Goal: Task Accomplishment & Management: Use online tool/utility

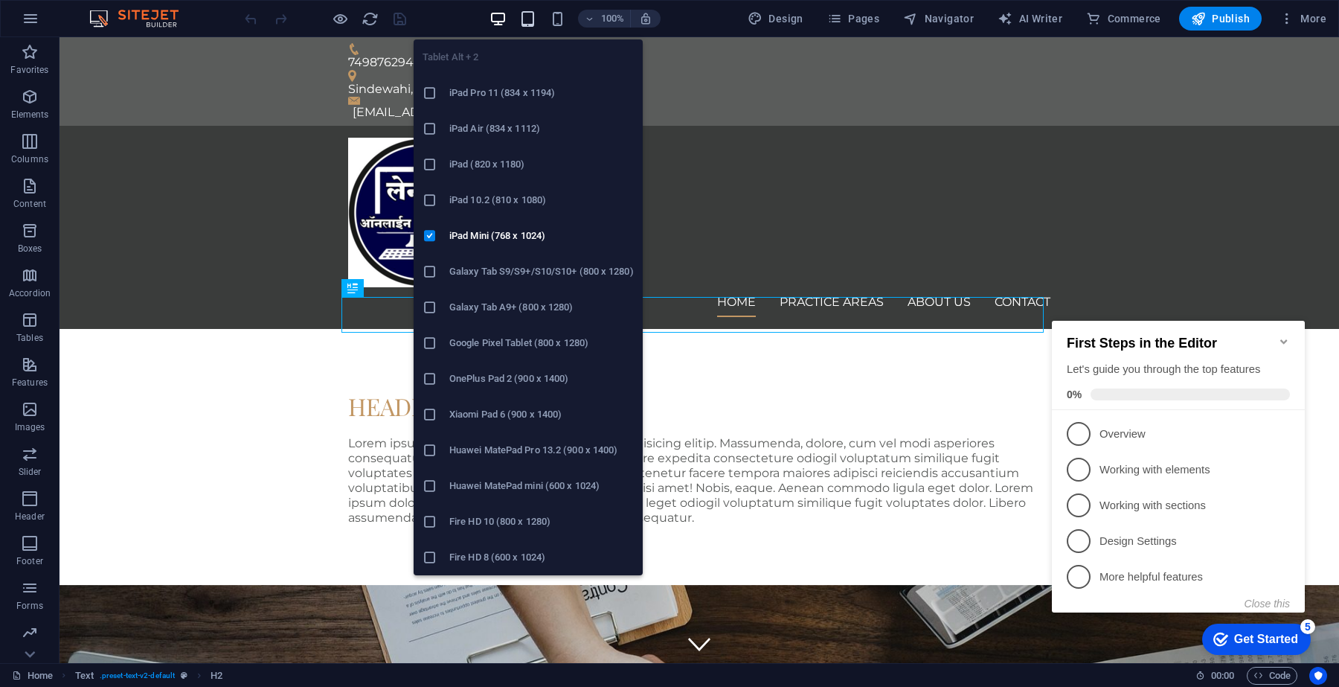
click at [530, 13] on icon "button" at bounding box center [527, 18] width 17 height 17
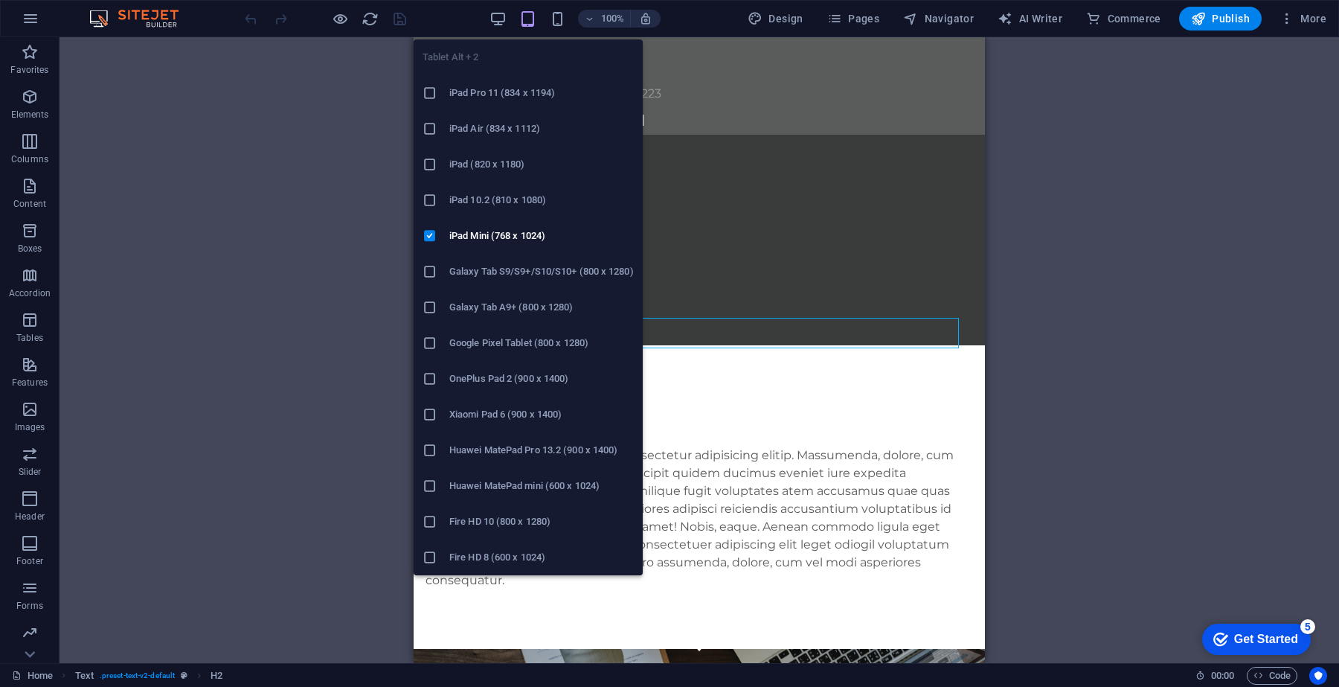
click at [523, 24] on icon "button" at bounding box center [527, 18] width 17 height 17
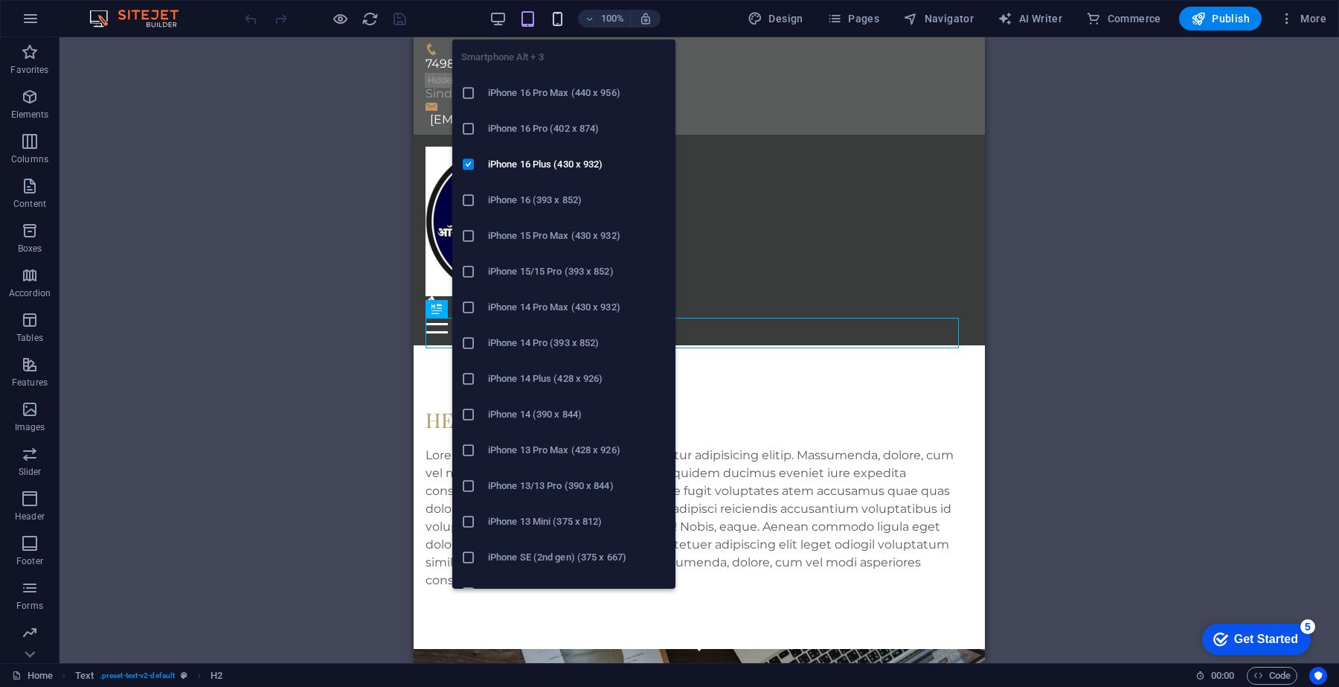
click at [559, 17] on icon "button" at bounding box center [557, 18] width 17 height 17
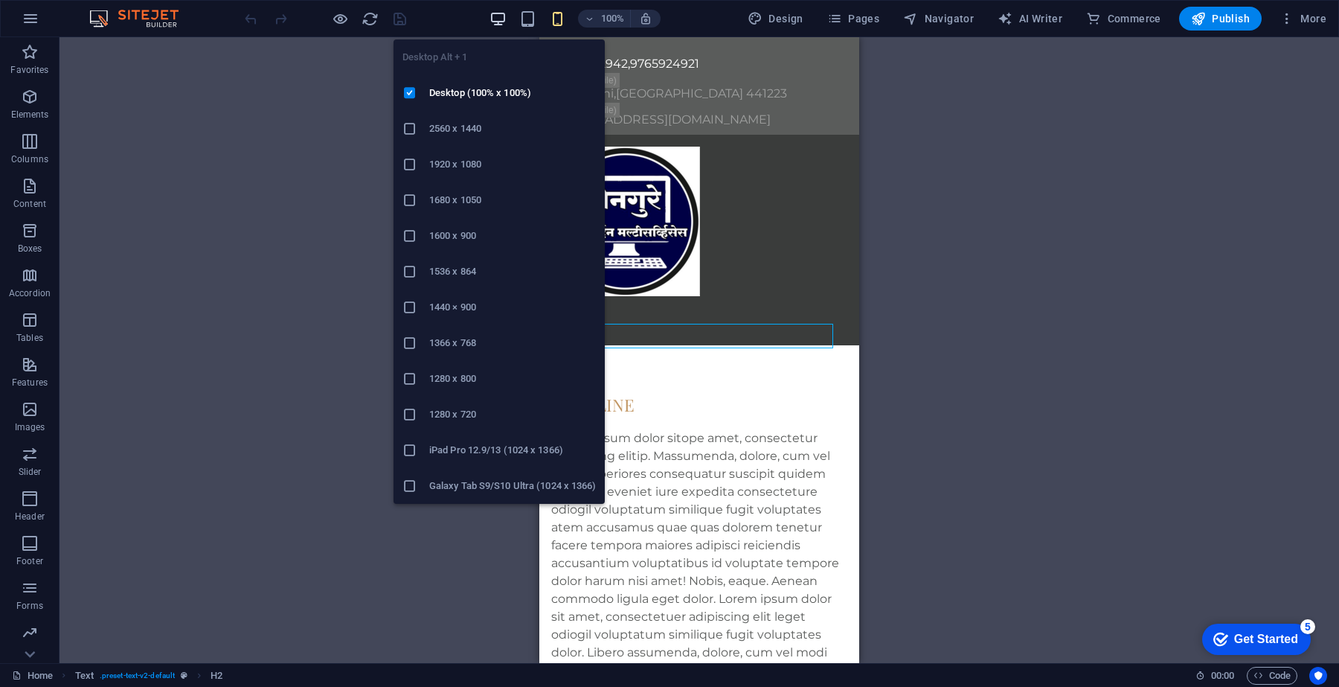
click at [504, 22] on icon "button" at bounding box center [497, 18] width 17 height 17
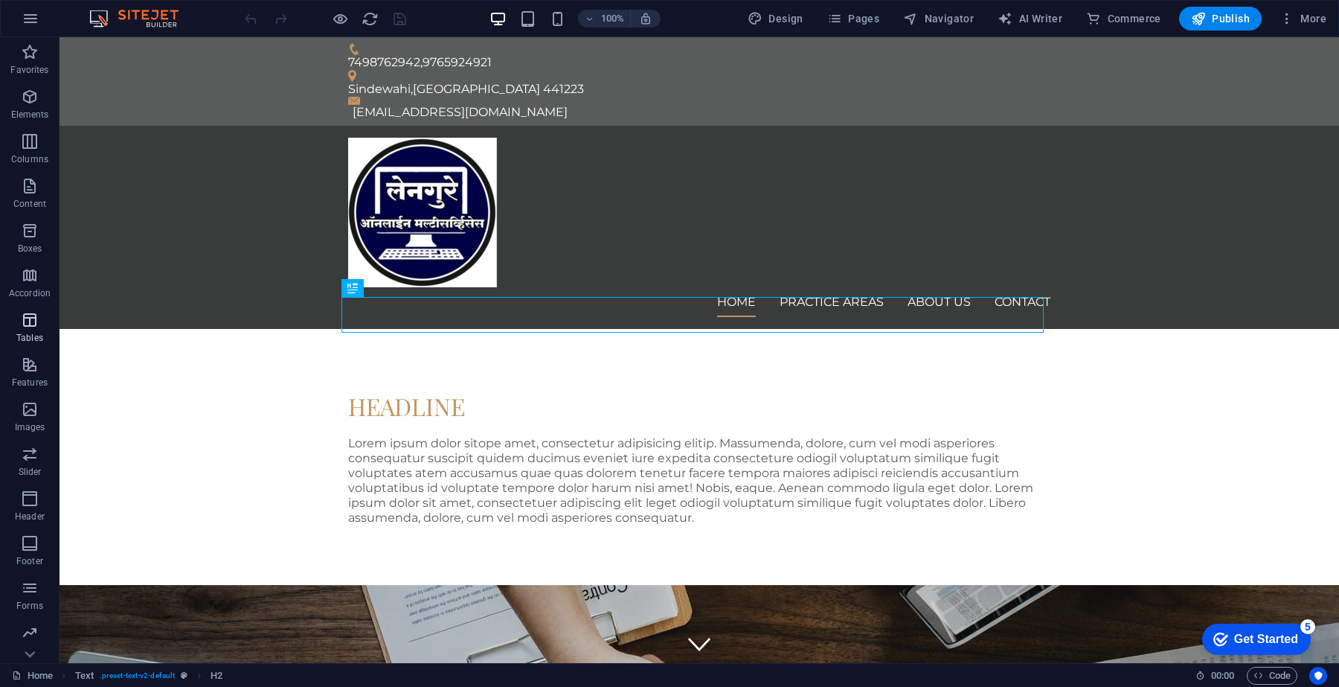
click at [28, 336] on p "Tables" at bounding box center [29, 338] width 27 height 12
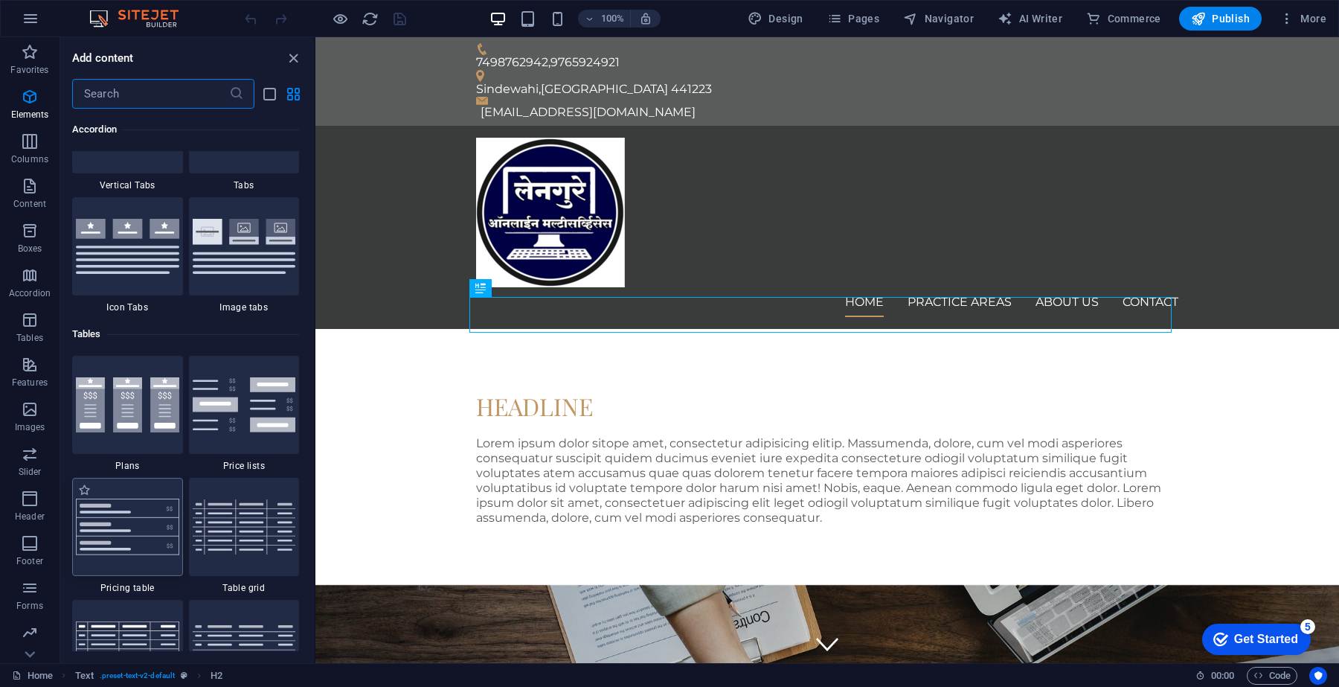
scroll to position [5151, 0]
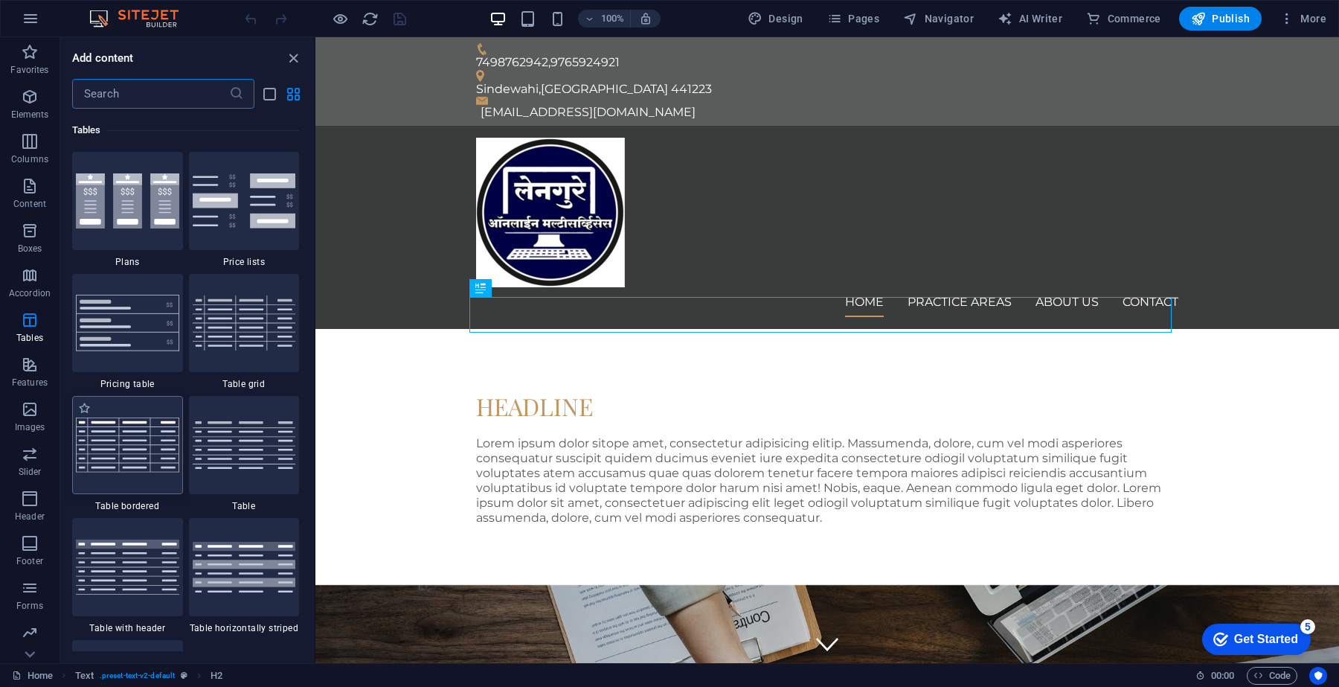
click at [158, 457] on img at bounding box center [127, 444] width 103 height 54
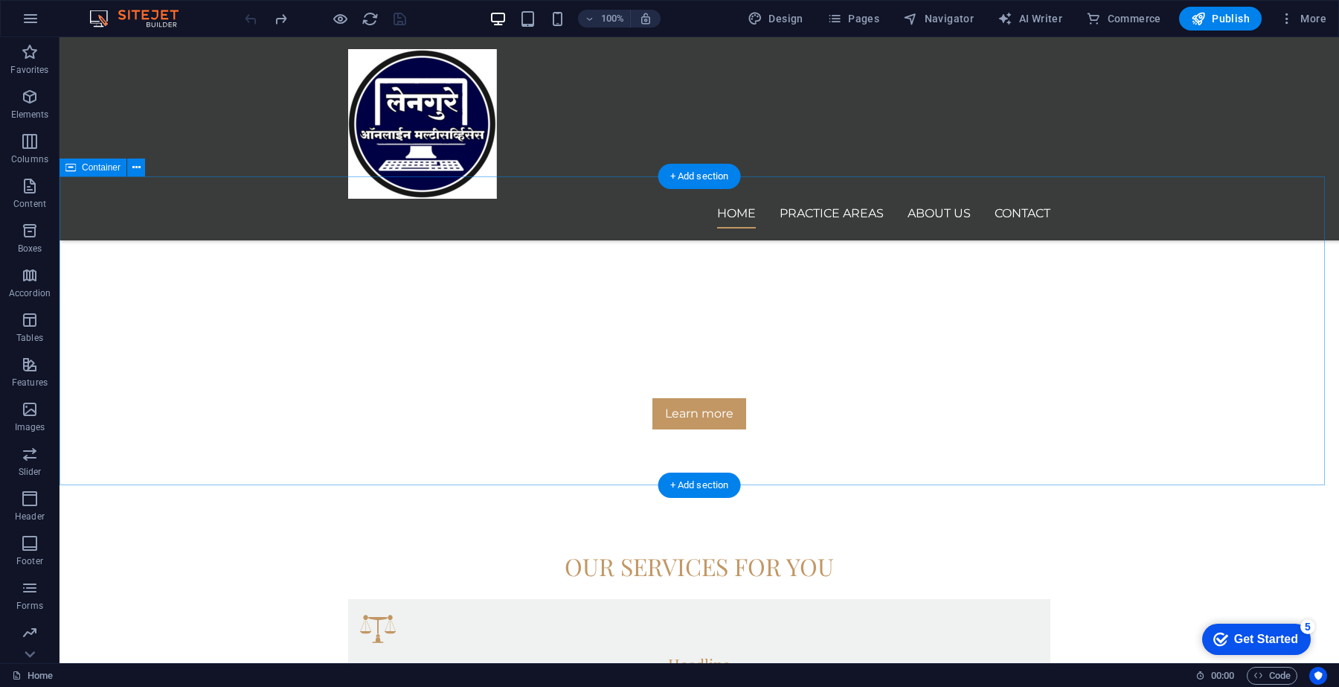
scroll to position [713, 0]
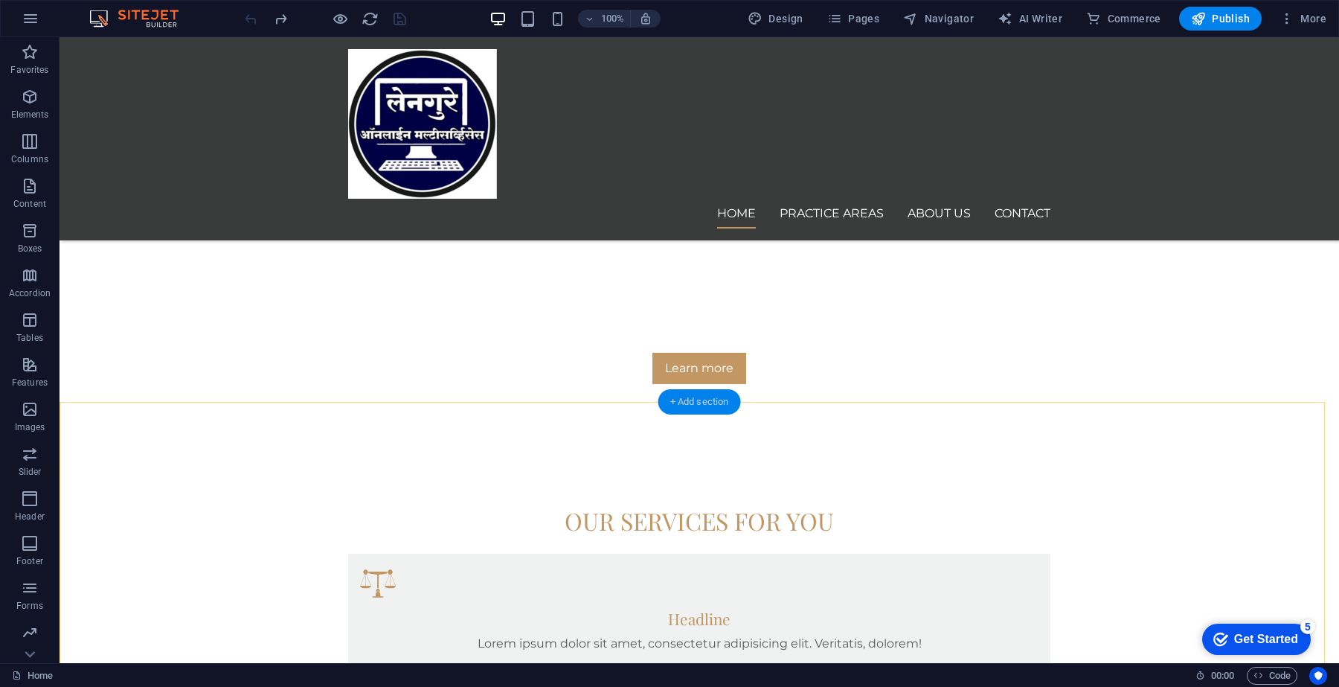
click at [688, 404] on div "+ Add section" at bounding box center [699, 401] width 83 height 25
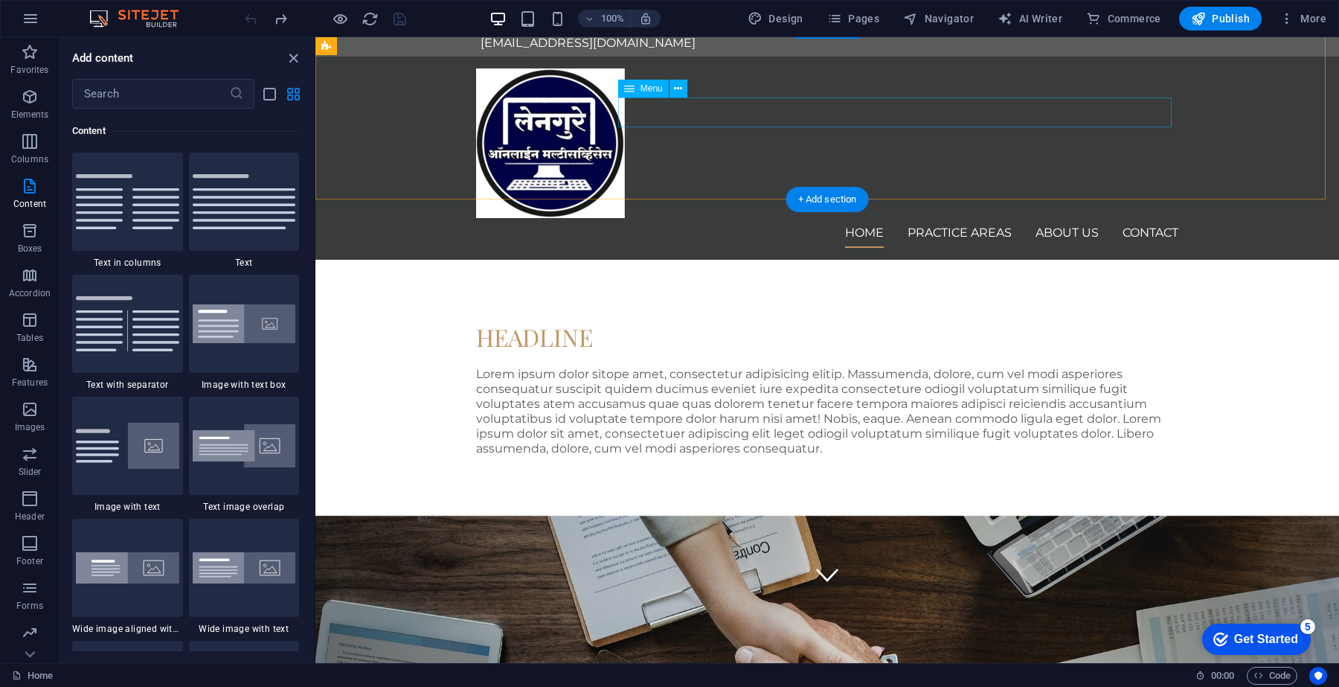
scroll to position [0, 0]
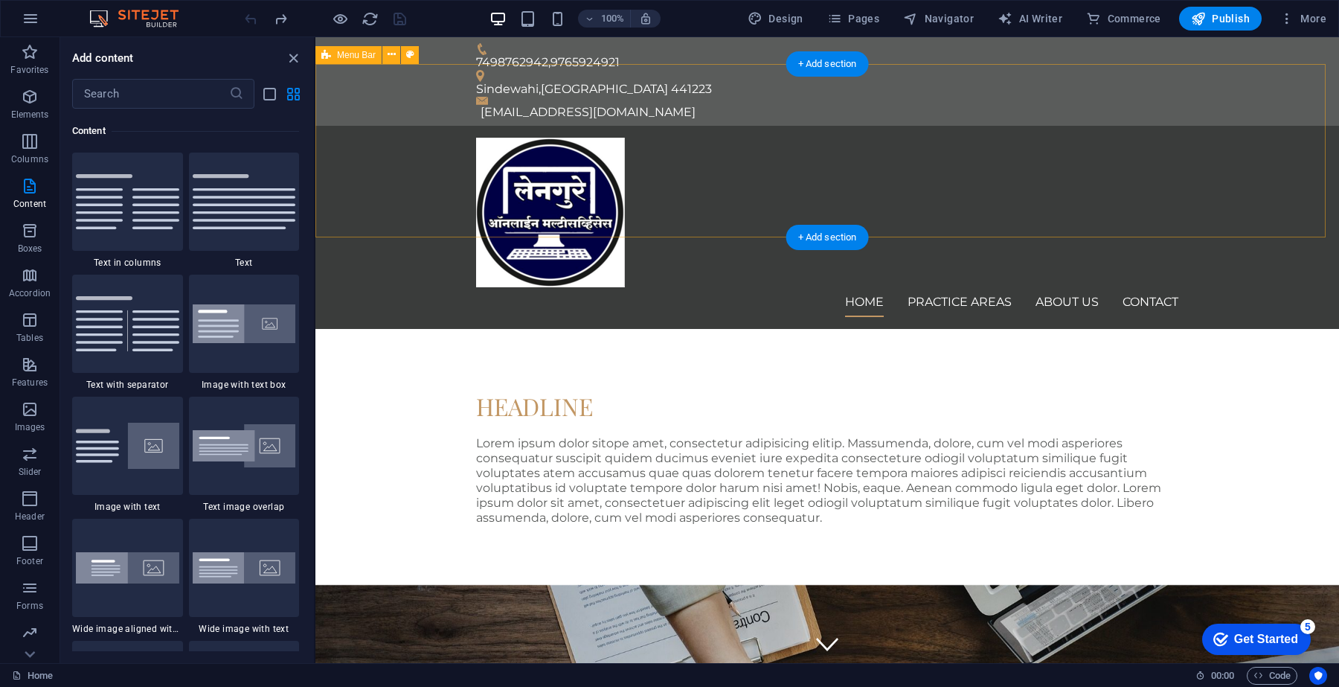
click at [742, 132] on div "Home Practice Areas About us Contact" at bounding box center [827, 227] width 1024 height 203
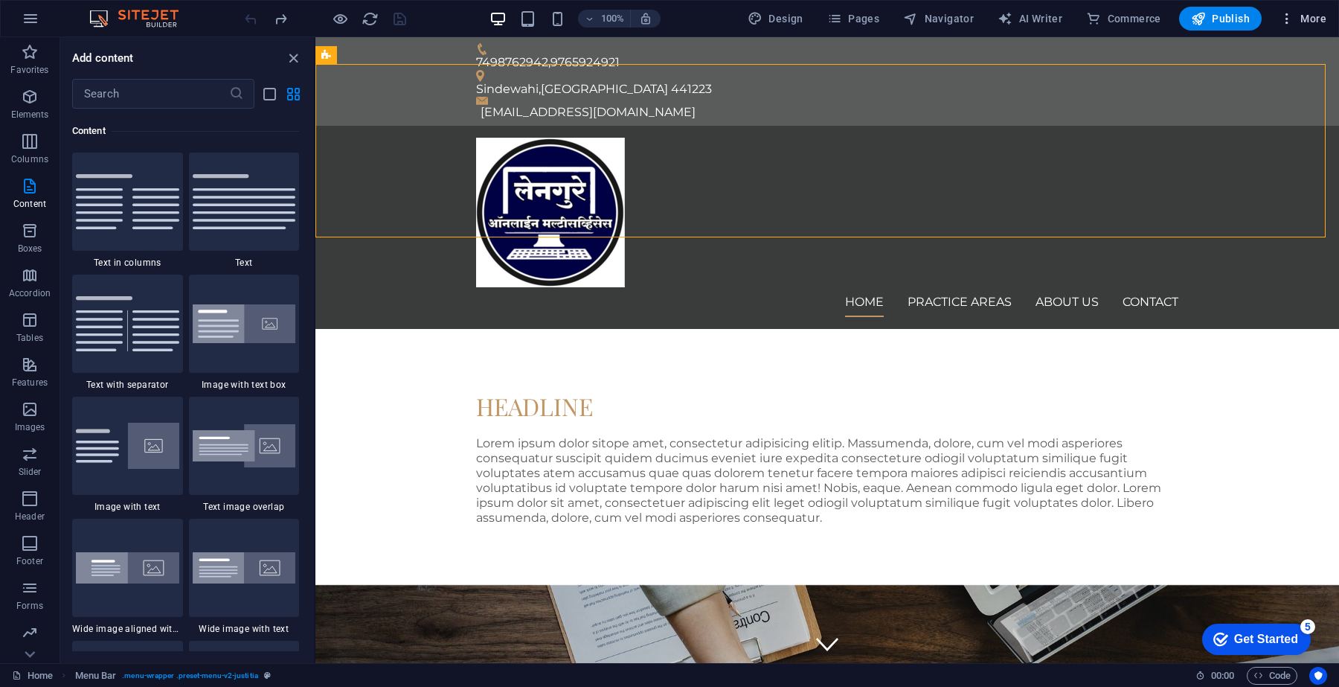
click at [1291, 22] on icon "button" at bounding box center [1286, 18] width 15 height 15
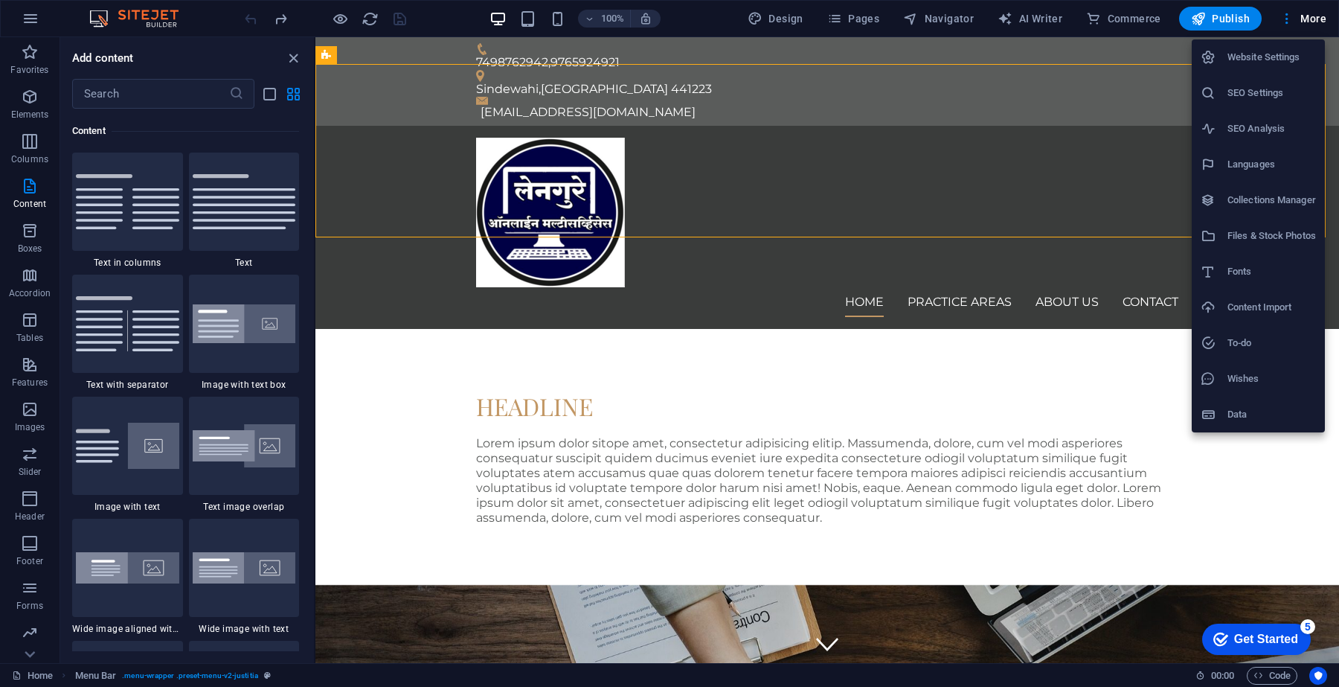
click at [1255, 93] on h6 "SEO Settings" at bounding box center [1271, 93] width 89 height 18
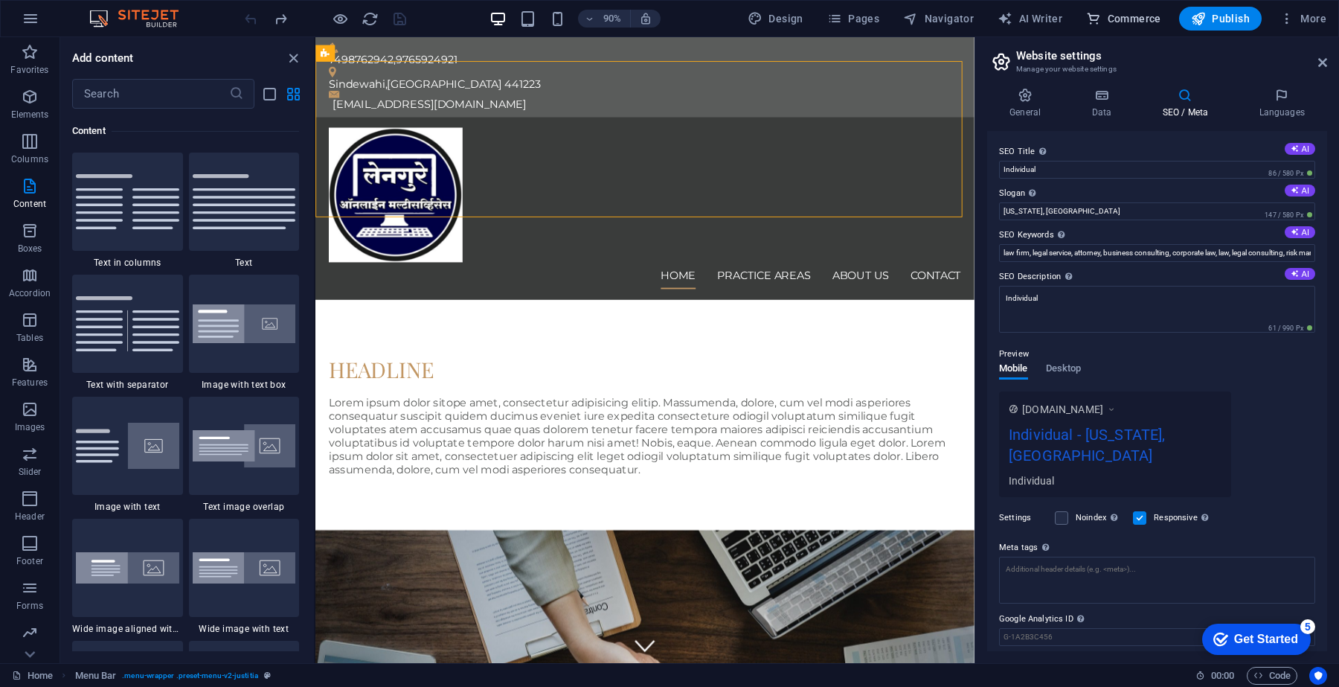
click at [1123, 25] on span "Commerce" at bounding box center [1123, 18] width 75 height 15
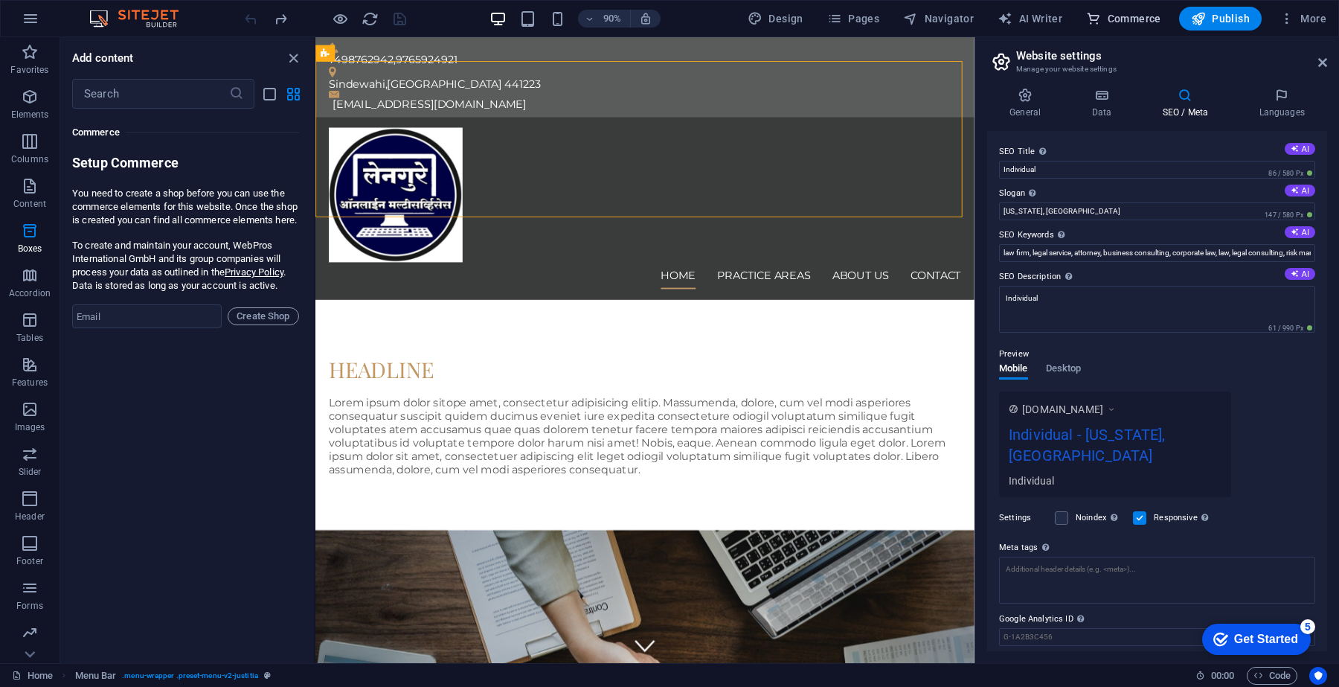
scroll to position [14332, 0]
click at [158, 326] on input "email" at bounding box center [147, 316] width 150 height 24
type input "[EMAIL_ADDRESS][DOMAIN_NAME]"
click at [251, 324] on span "Create Shop" at bounding box center [263, 316] width 58 height 18
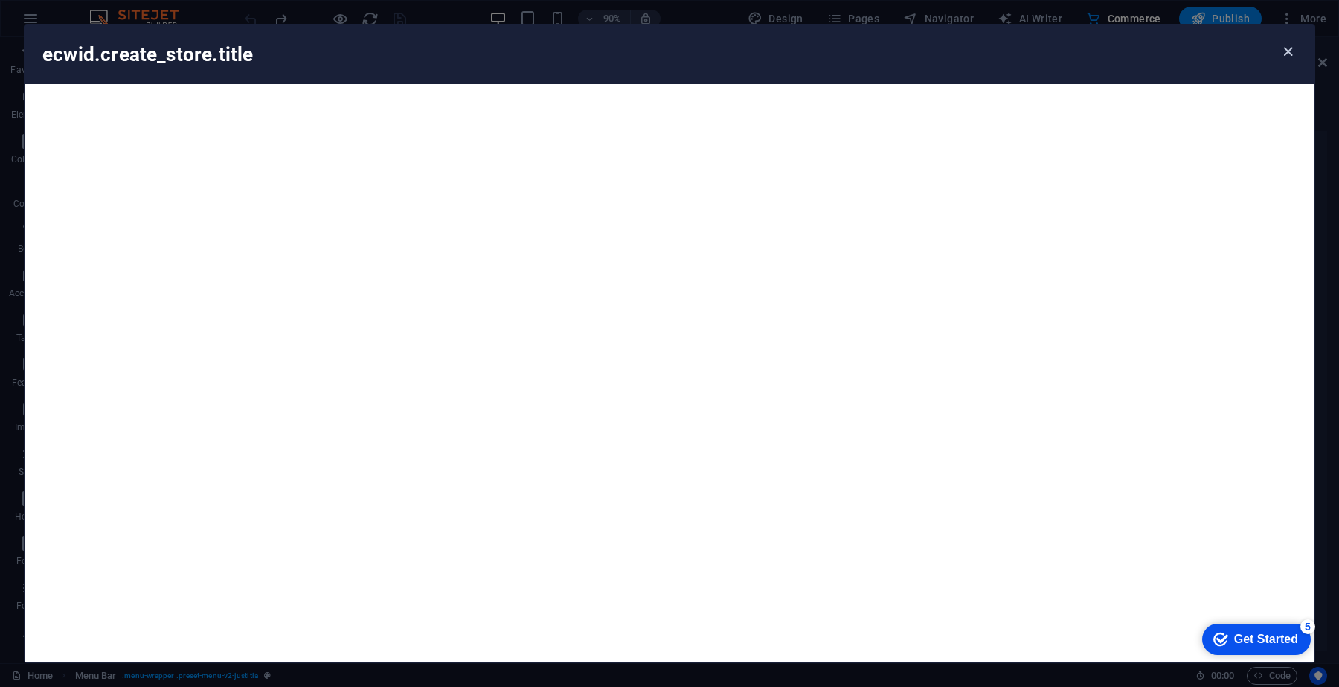
click at [1284, 51] on icon "button" at bounding box center [1287, 51] width 17 height 17
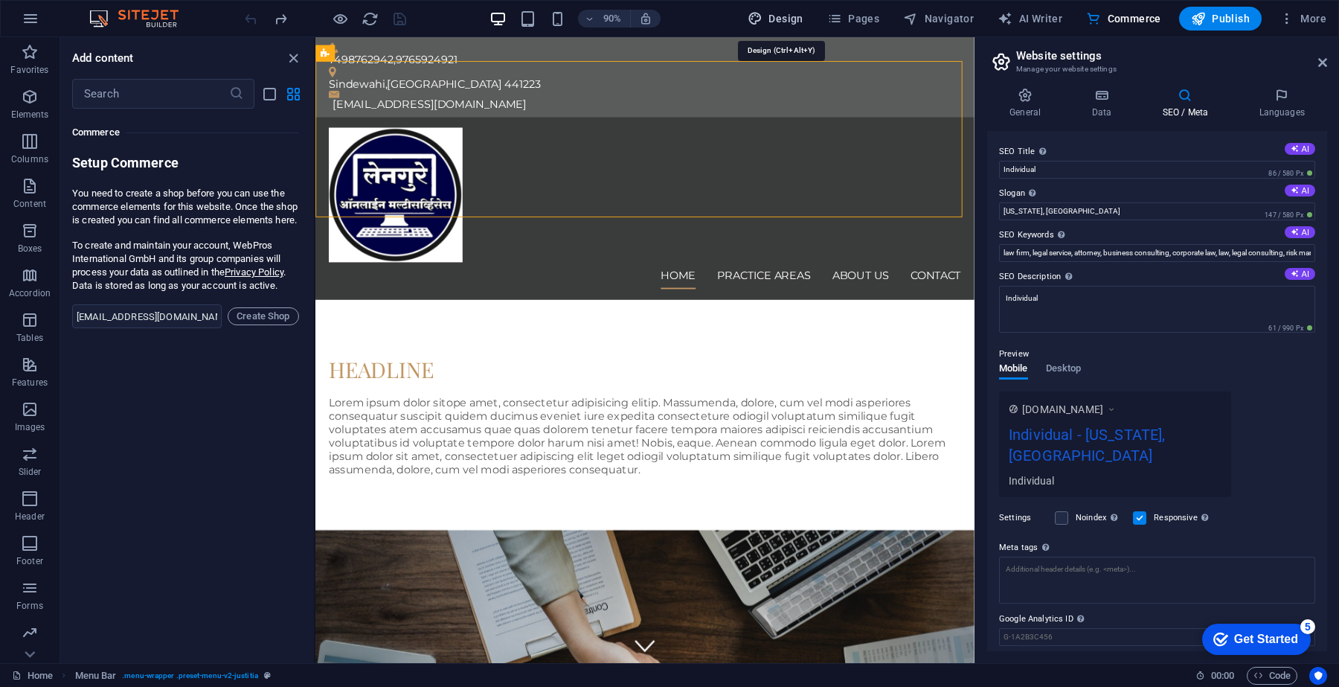
click at [792, 21] on span "Design" at bounding box center [776, 18] width 56 height 15
select select "px"
select select "400"
select select "px"
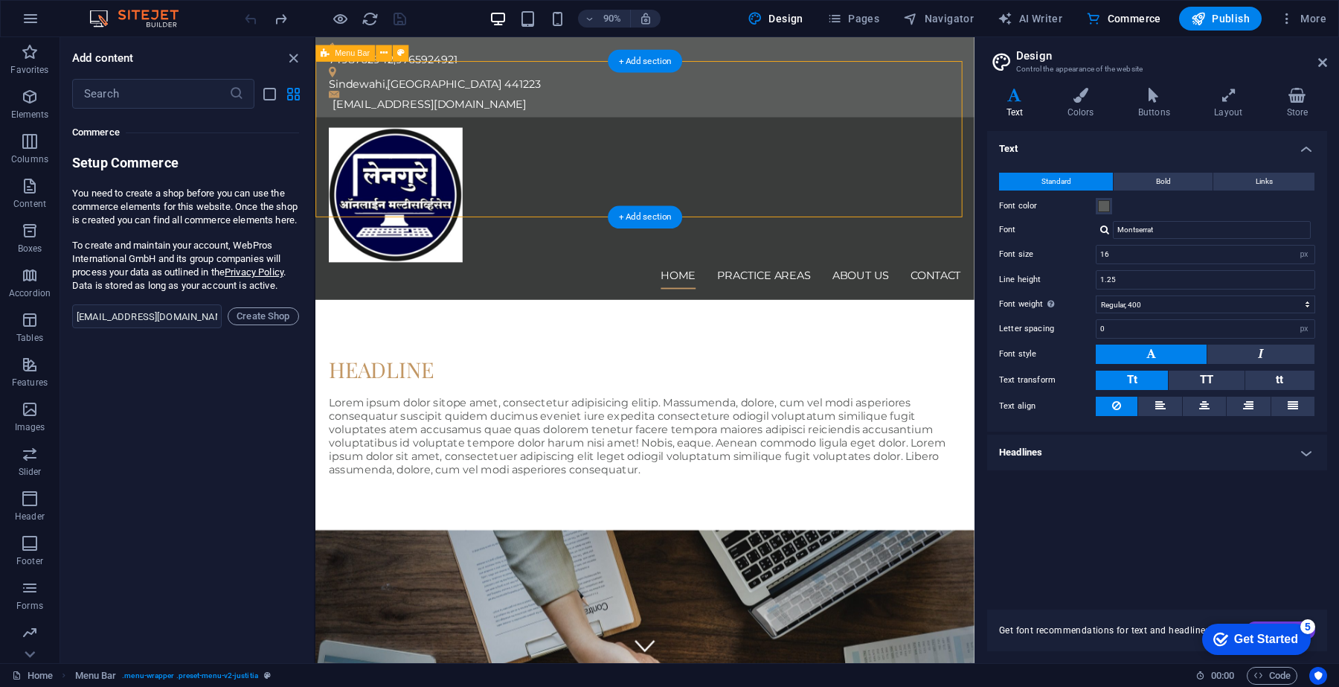
click at [595, 126] on div "Home Practice Areas About us Contact" at bounding box center [681, 227] width 732 height 203
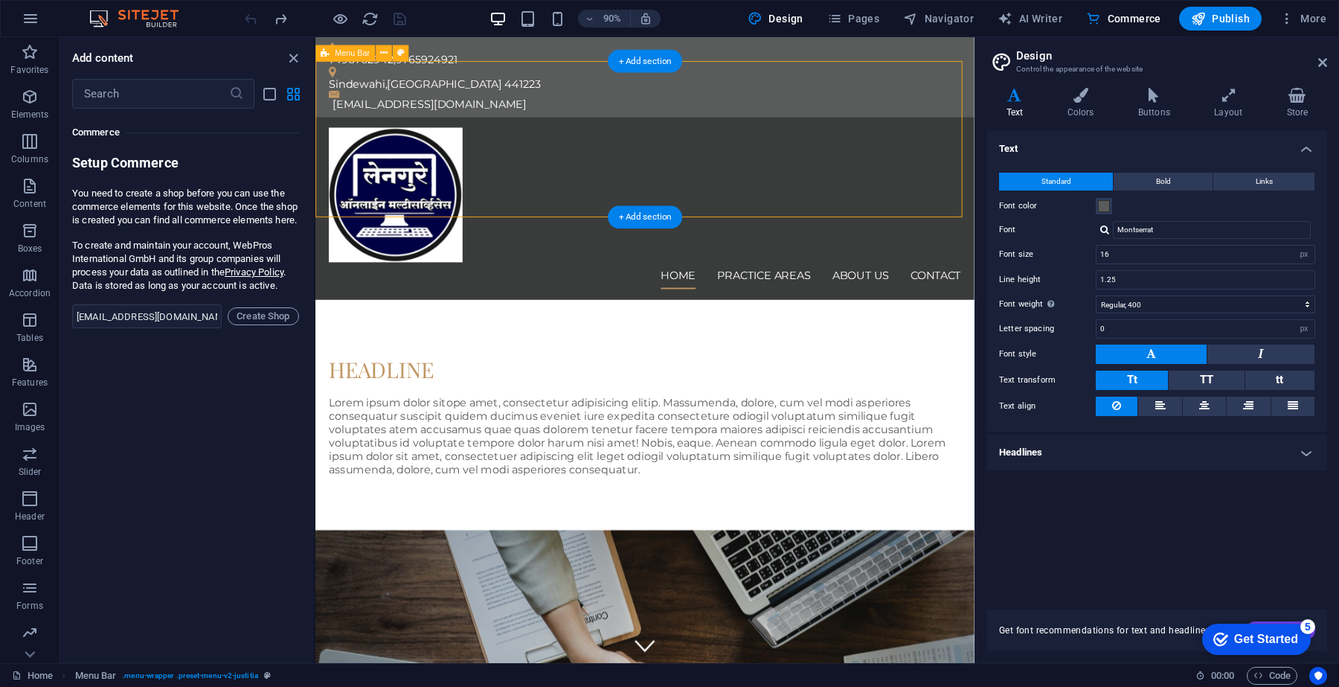
select select "header"
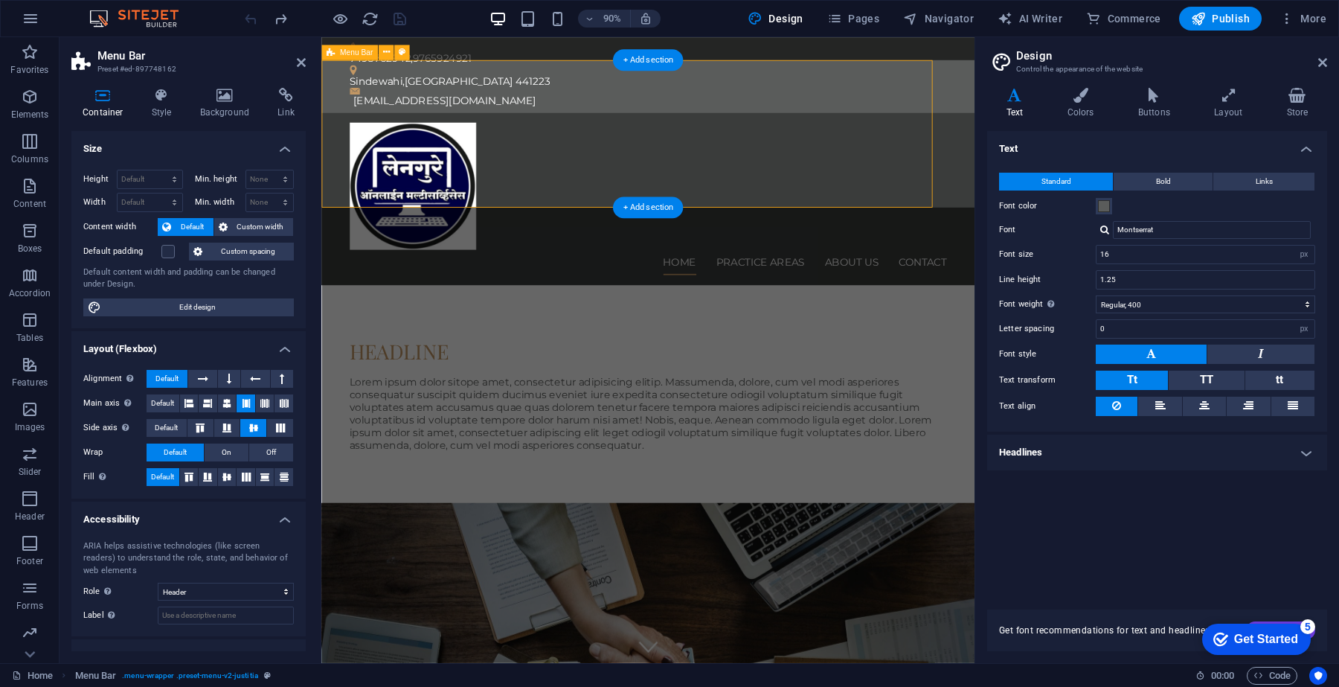
click at [610, 126] on div "Home Practice Areas About us Contact" at bounding box center [705, 227] width 768 height 203
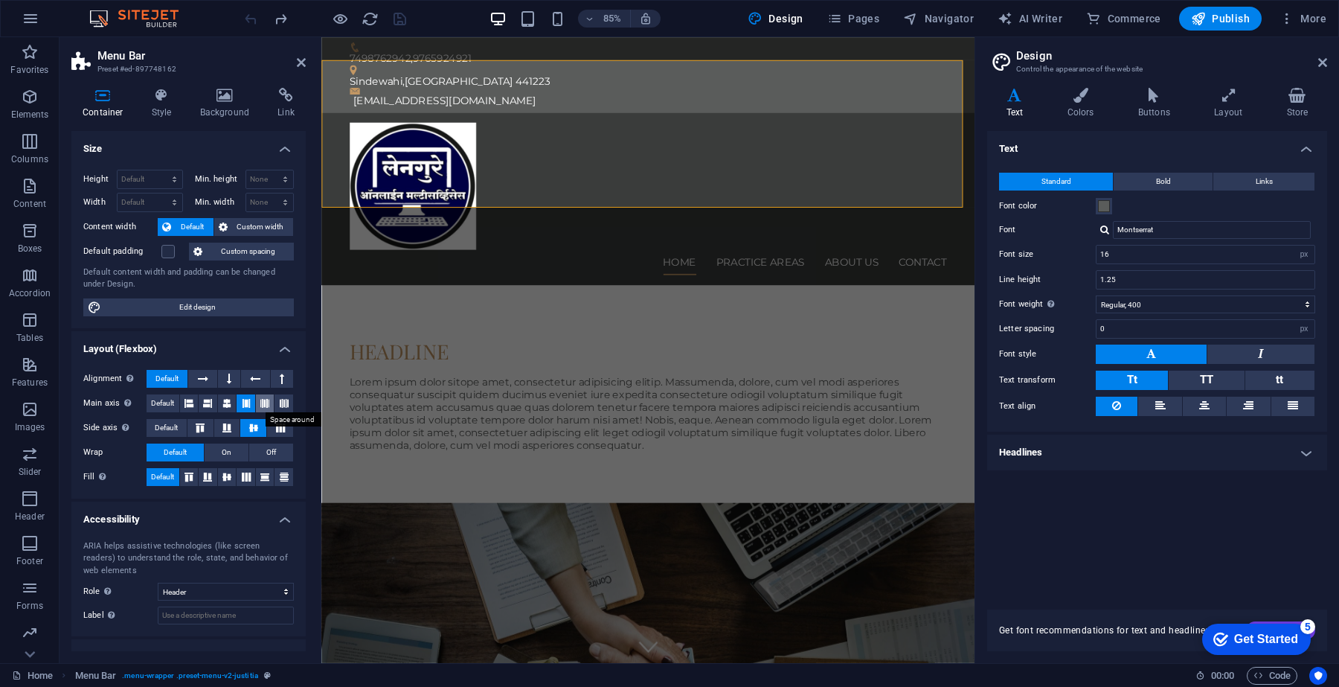
click at [260, 396] on icon at bounding box center [264, 403] width 9 height 18
click at [257, 227] on span "Custom width" at bounding box center [260, 227] width 57 height 18
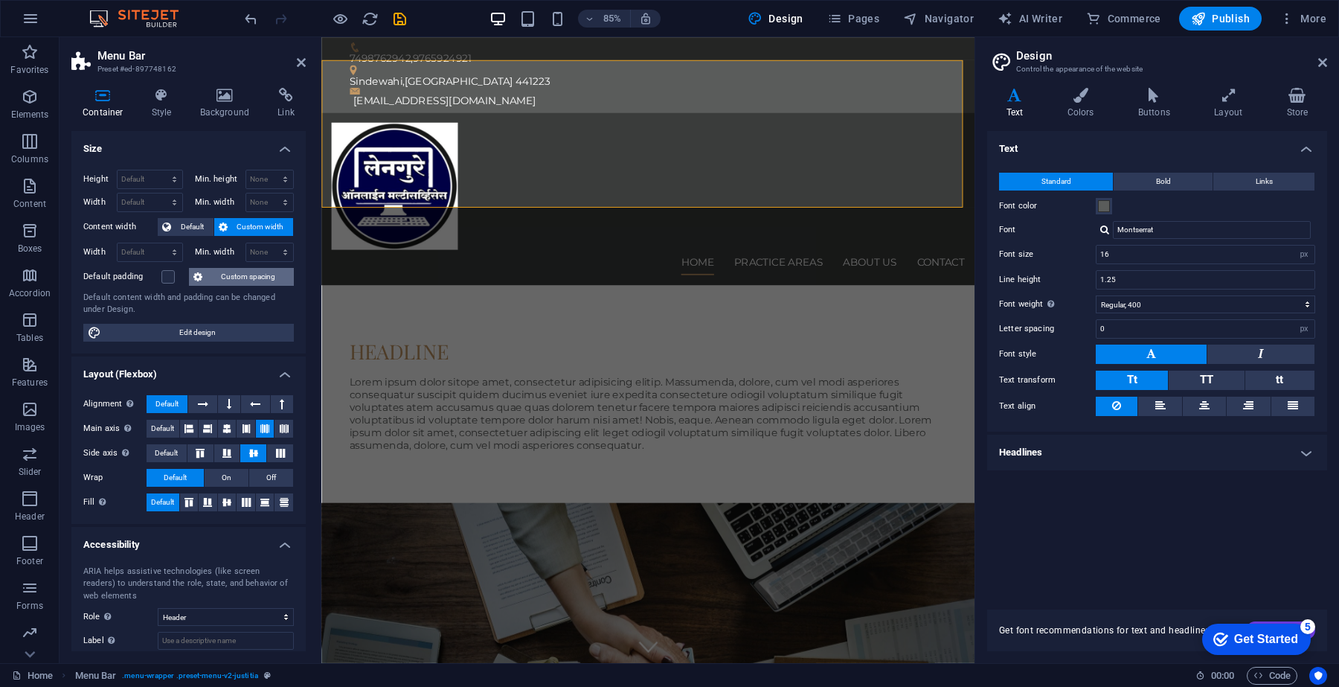
click at [243, 280] on span "Custom spacing" at bounding box center [248, 277] width 83 height 18
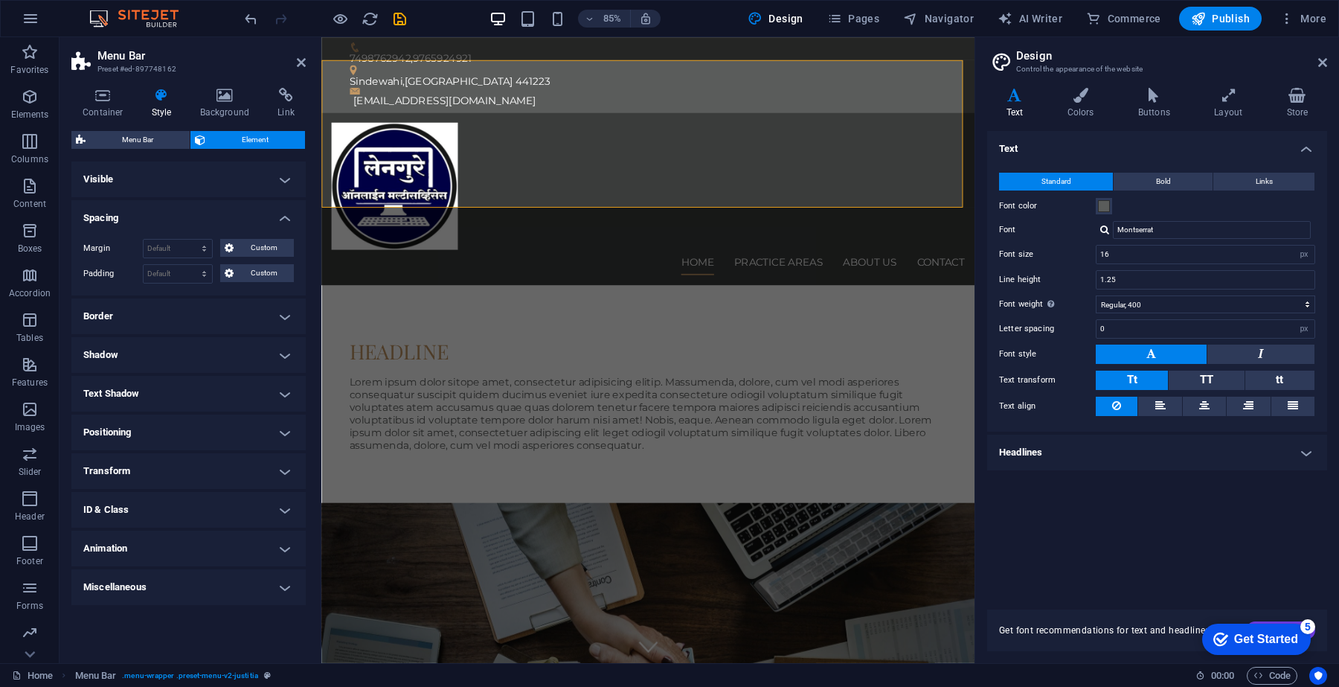
click at [209, 404] on h4 "Text Shadow" at bounding box center [188, 394] width 234 height 36
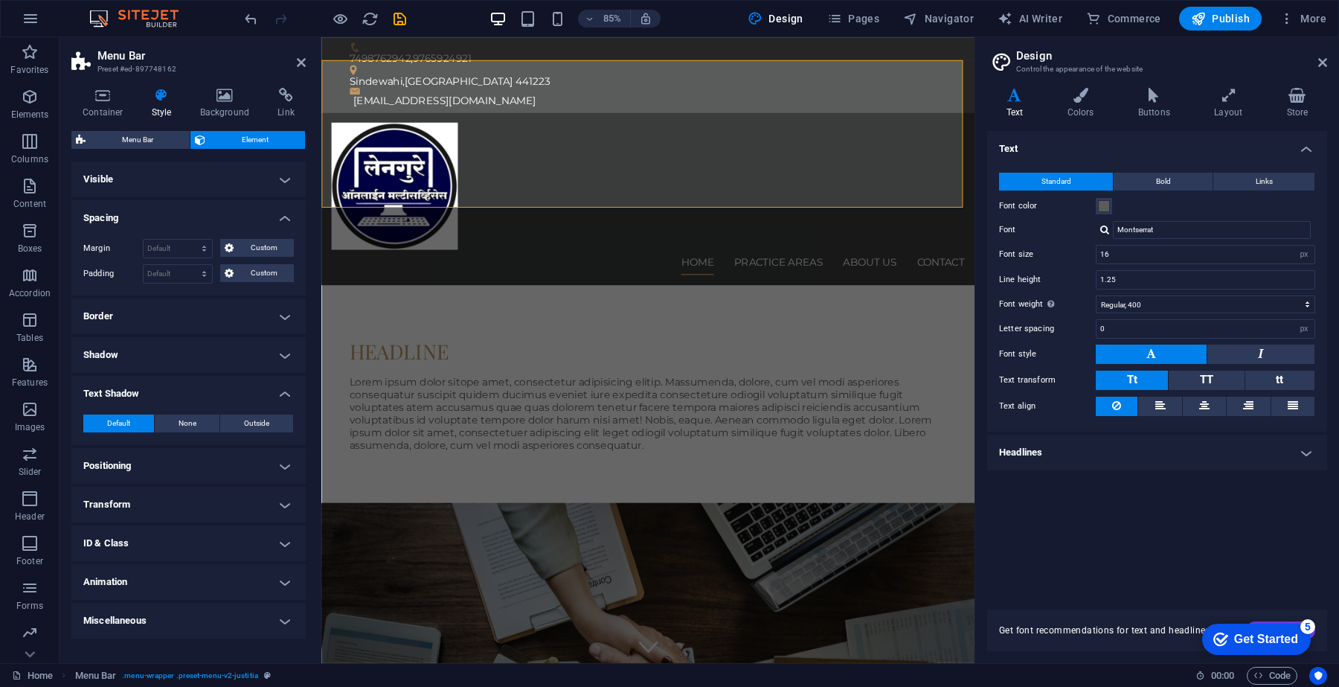
click at [150, 511] on h4 "Transform" at bounding box center [188, 504] width 234 height 36
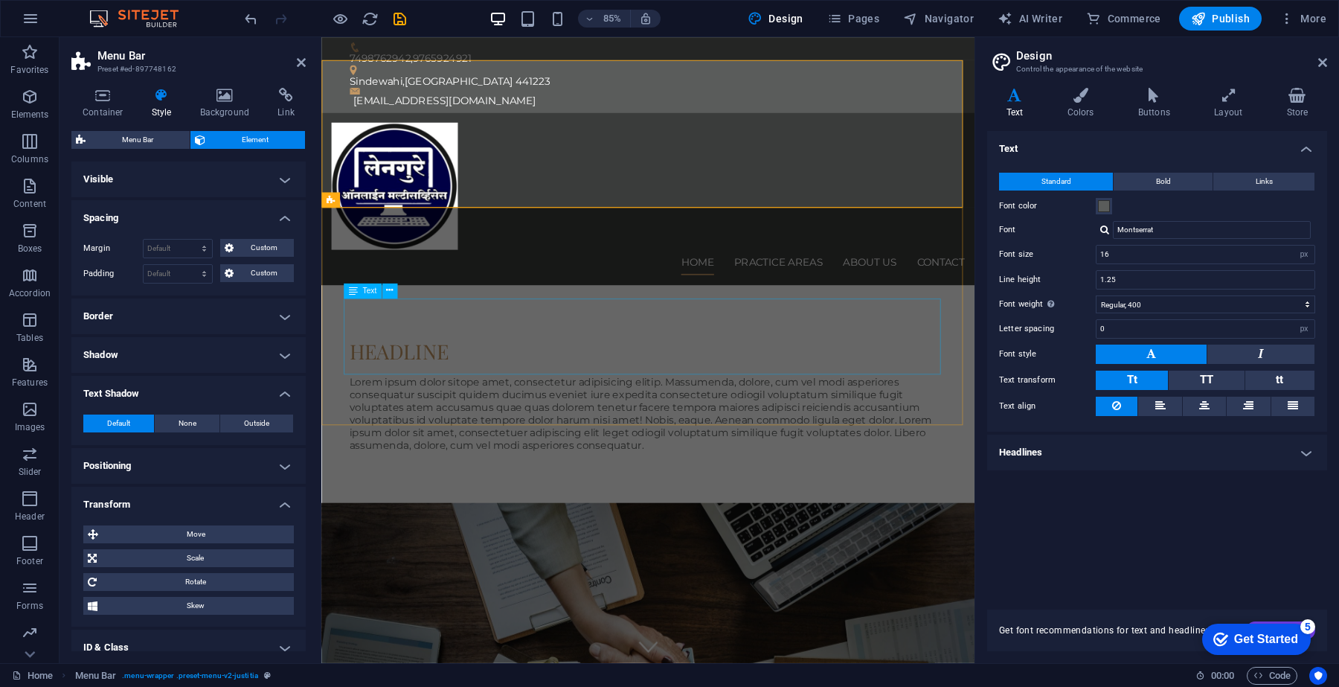
click at [765, 436] on div "Lorem ipsum dolor sitope amet, consectetur adipisicing elitip. Massumenda, dolo…" at bounding box center [706, 480] width 702 height 89
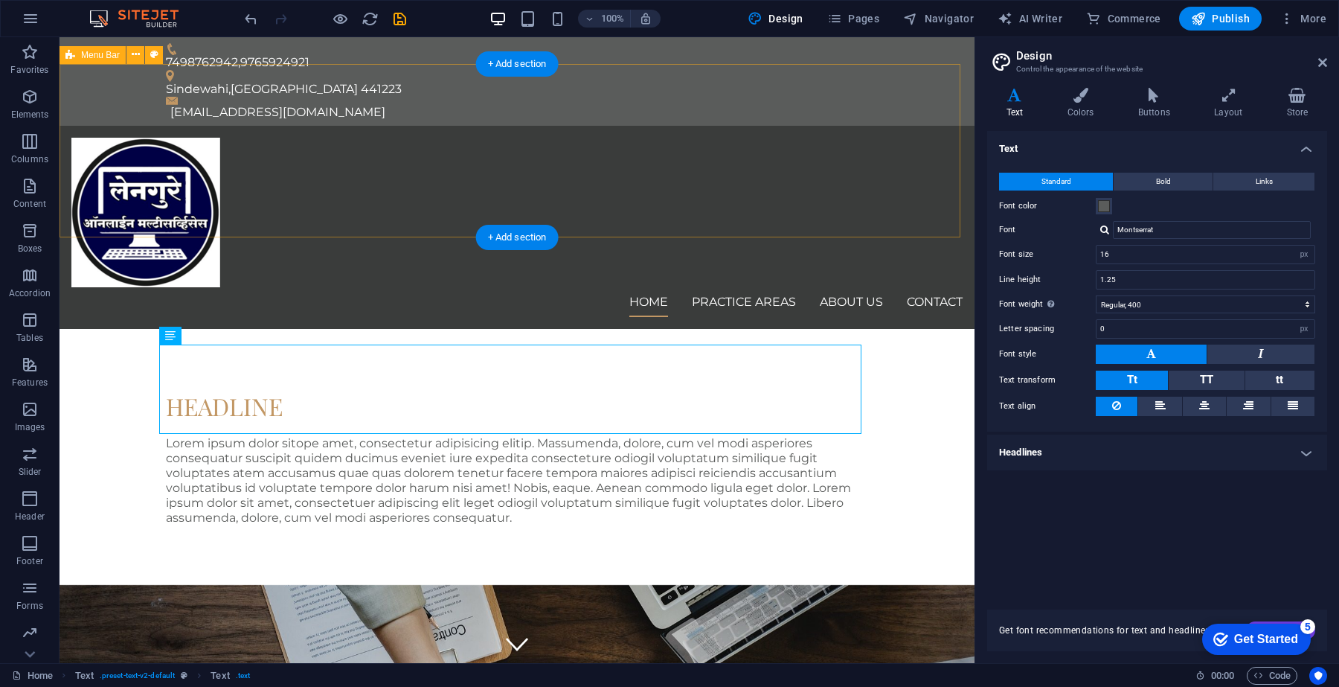
click at [402, 177] on div "Home Practice Areas About us Contact" at bounding box center [517, 227] width 915 height 203
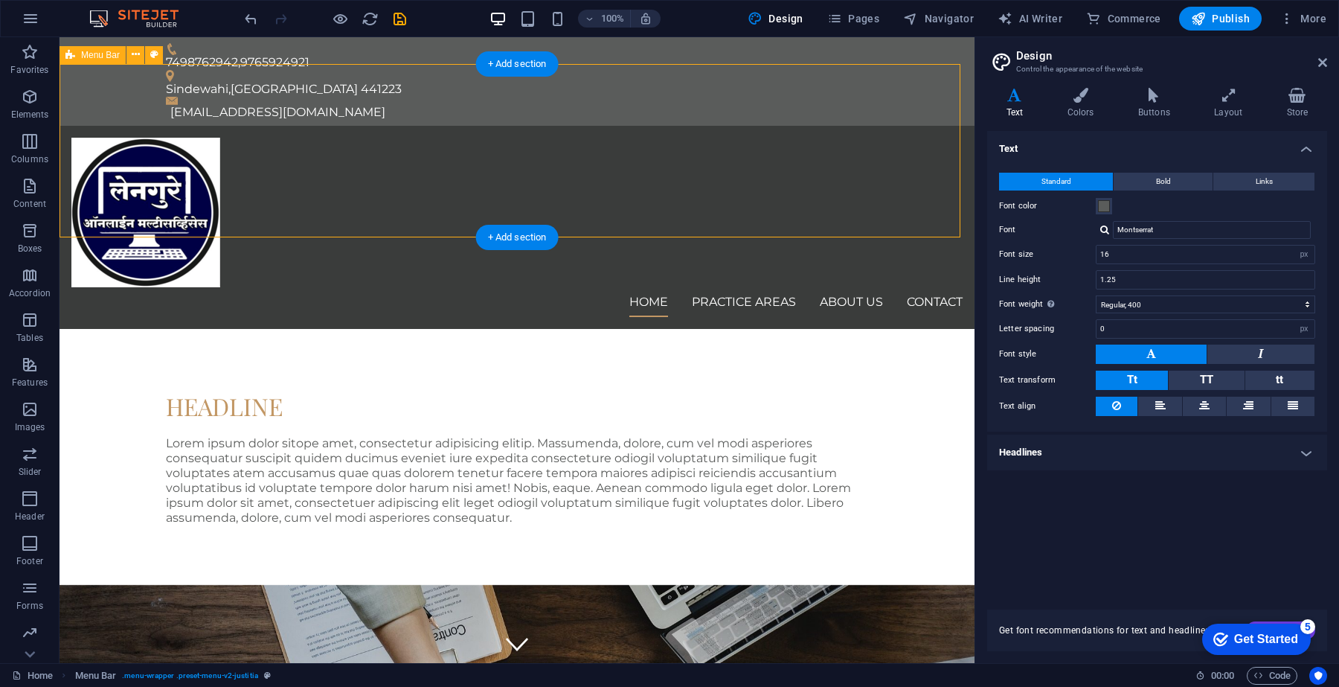
click at [402, 177] on div "Home Practice Areas About us Contact" at bounding box center [517, 227] width 915 height 203
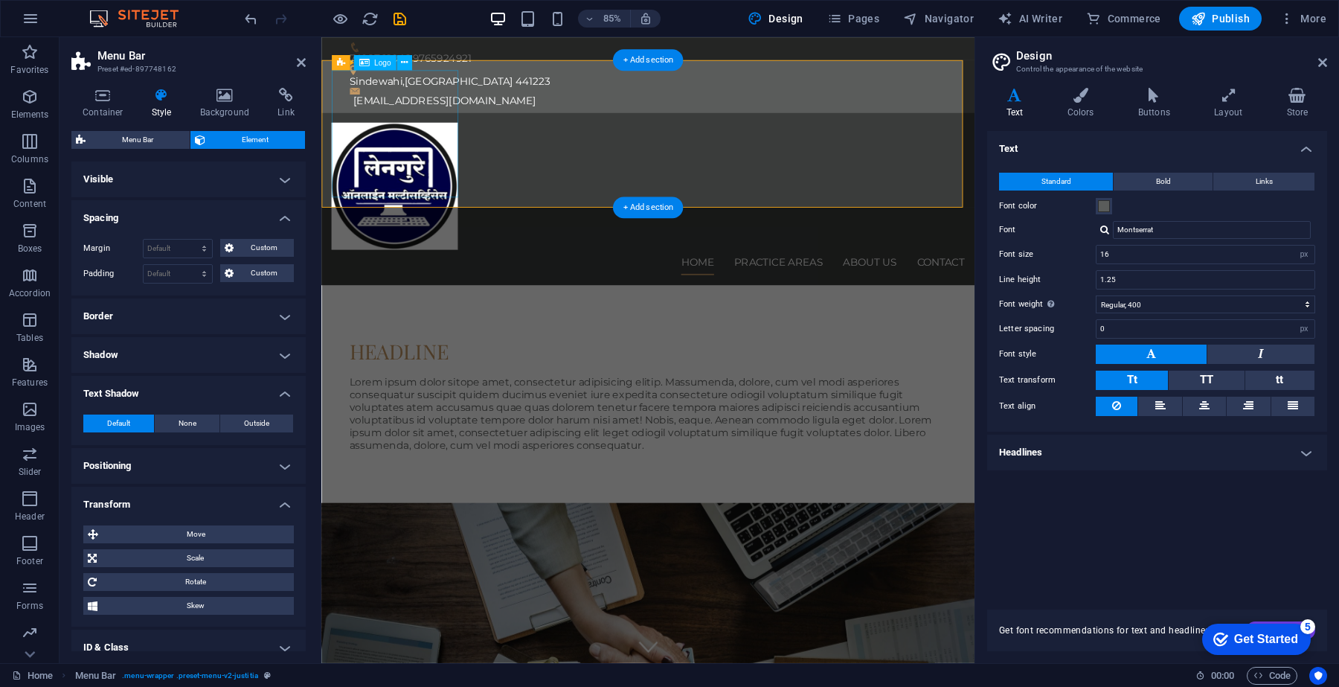
click at [417, 202] on div at bounding box center [705, 213] width 745 height 150
click at [123, 313] on h4 "Border" at bounding box center [188, 316] width 234 height 36
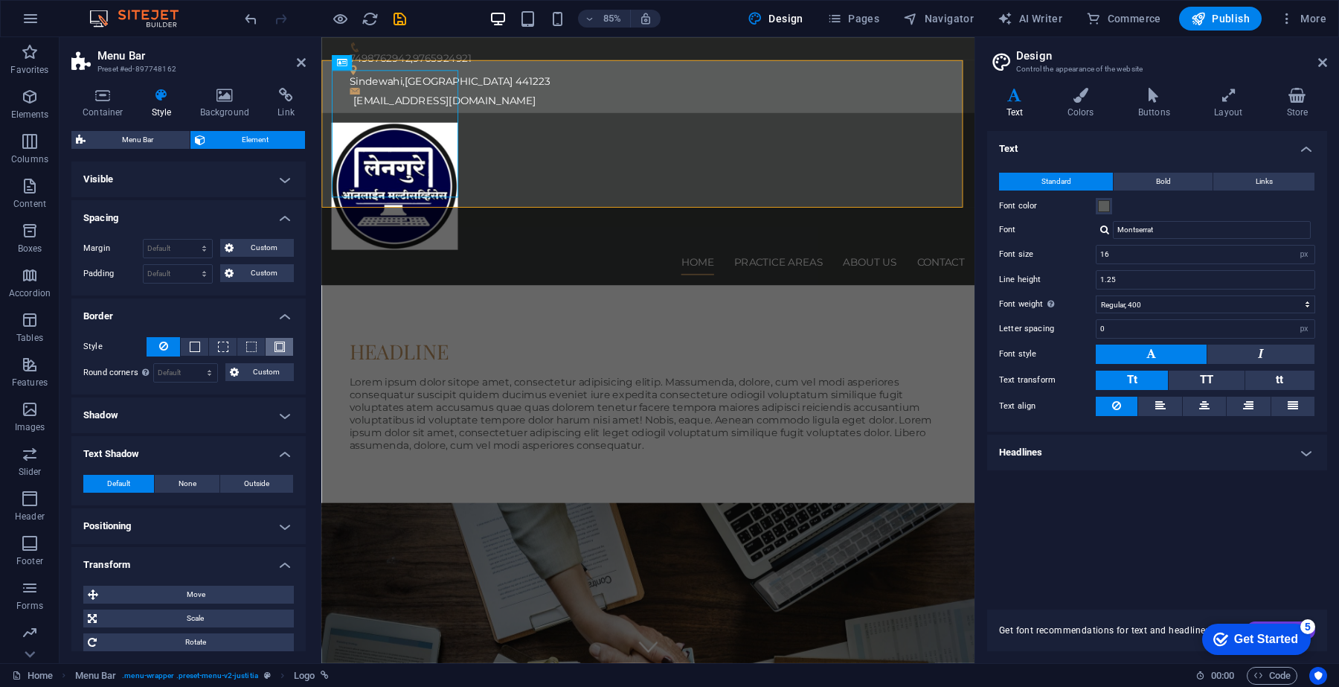
click at [277, 344] on span at bounding box center [279, 346] width 10 height 10
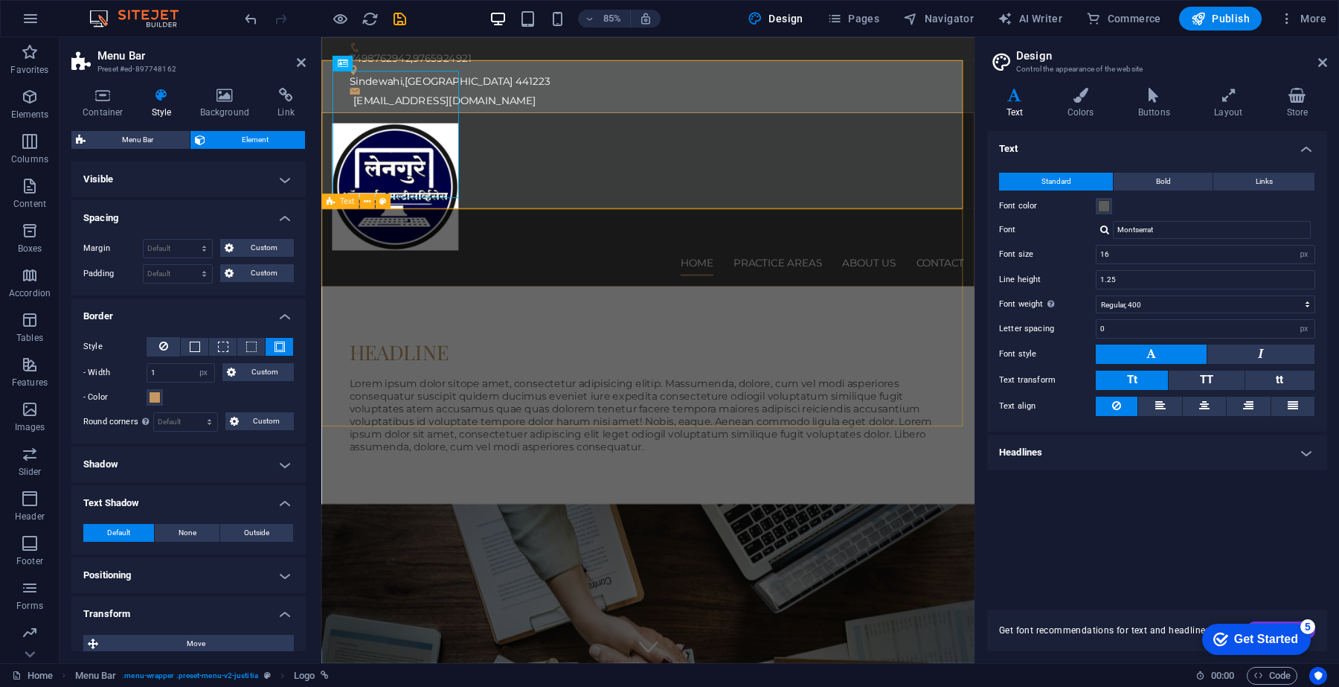
click at [826, 330] on div "Headline Lorem ipsum dolor sitope amet, consectetur adipisicing elitip. Massume…" at bounding box center [705, 458] width 768 height 256
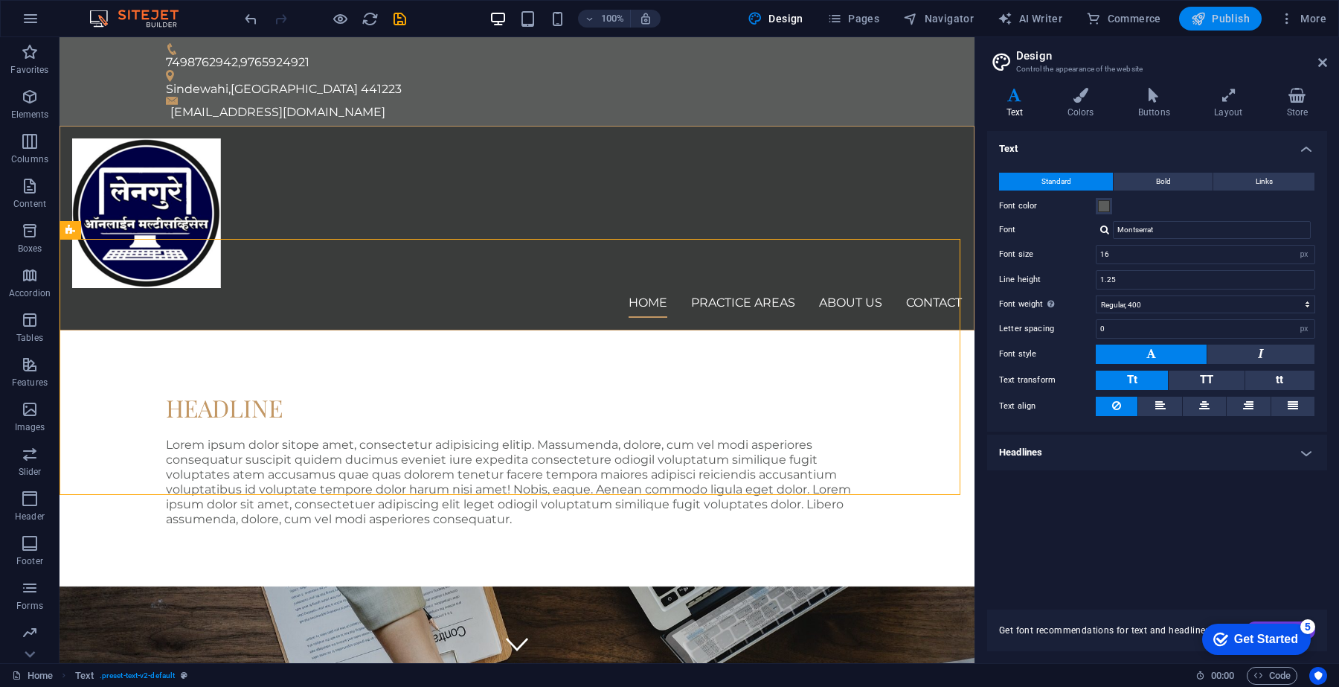
click at [1225, 9] on button "Publish" at bounding box center [1220, 19] width 83 height 24
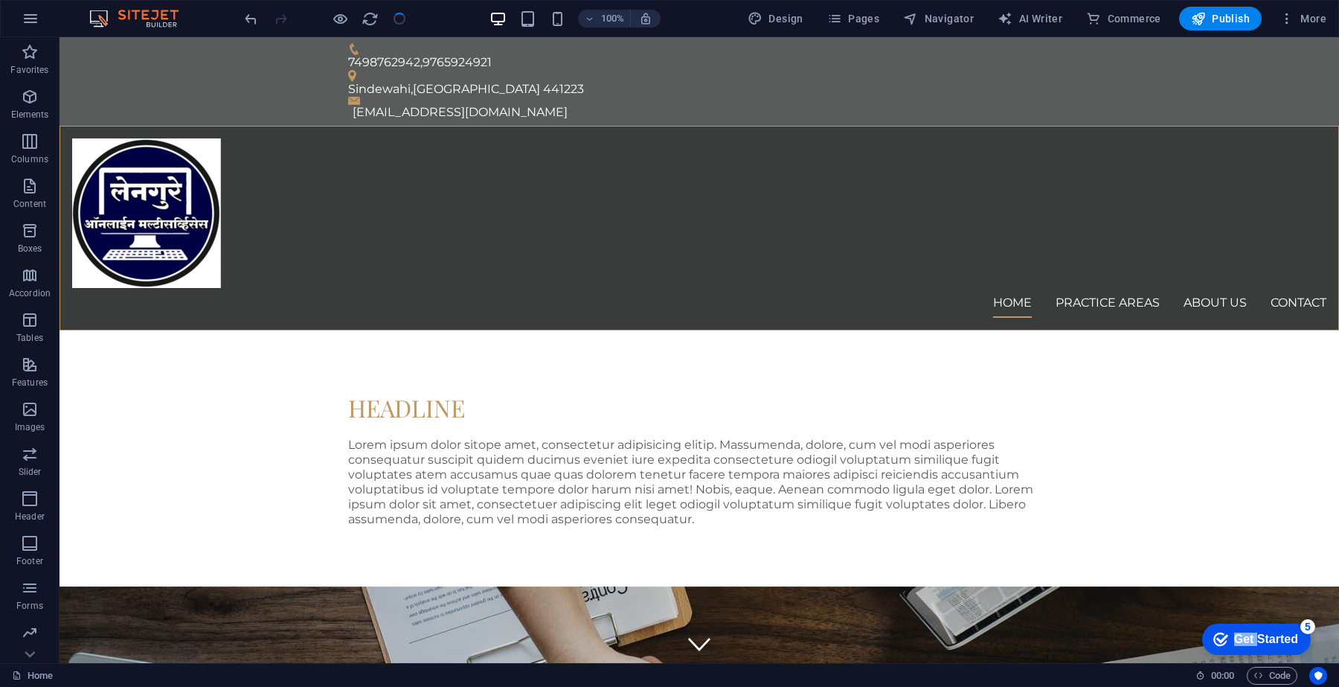
drag, startPoint x: 1256, startPoint y: 639, endPoint x: 1246, endPoint y: 462, distance: 177.3
click html "checkmark Get Started 5 First Steps in the Editor Let's guide you through the t…"
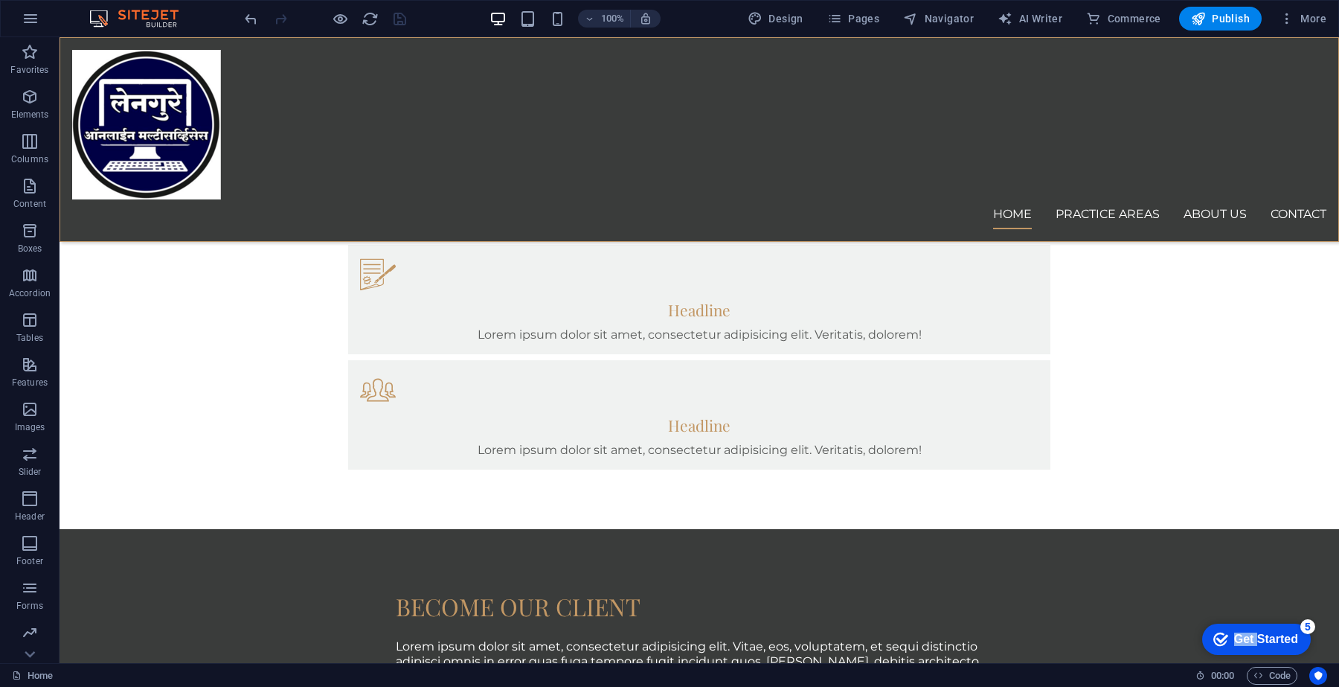
scroll to position [1121, 0]
